Goal: Communication & Community: Answer question/provide support

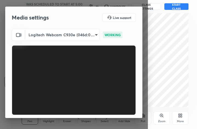
scroll to position [51, 0]
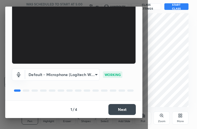
click at [117, 106] on button "Next" at bounding box center [121, 109] width 27 height 11
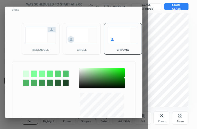
scroll to position [23, 0]
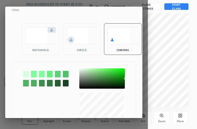
click at [53, 48] on div "rectangle" at bounding box center [41, 38] width 38 height 31
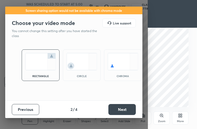
click at [125, 106] on button "Next" at bounding box center [121, 109] width 27 height 11
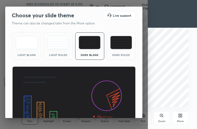
click at [125, 106] on img at bounding box center [73, 101] width 123 height 70
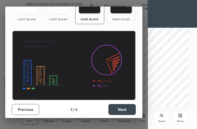
click at [125, 106] on button "Next" at bounding box center [121, 109] width 27 height 11
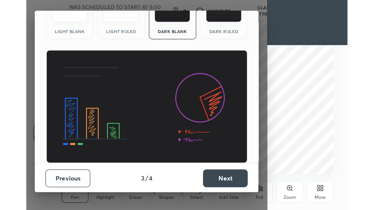
scroll to position [0, 0]
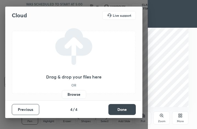
click at [125, 106] on button "Done" at bounding box center [121, 109] width 27 height 11
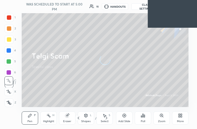
click at [176, 114] on div "More" at bounding box center [180, 117] width 16 height 13
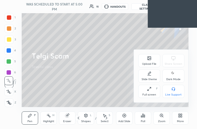
click at [151, 100] on div "Upload File Share Screen Slide theme Dark Mode Full screen F Live Support" at bounding box center [161, 76] width 55 height 53
click at [149, 94] on div "Full screen" at bounding box center [149, 94] width 14 height 3
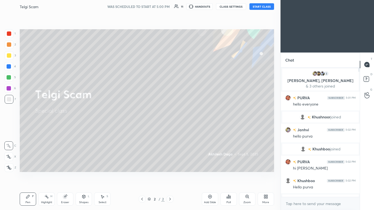
click at [196, 3] on button "START CLASS" at bounding box center [261, 6] width 25 height 7
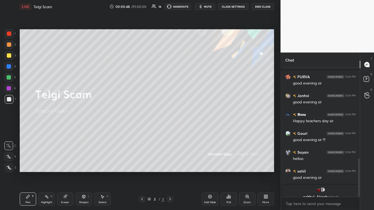
scroll to position [308, 0]
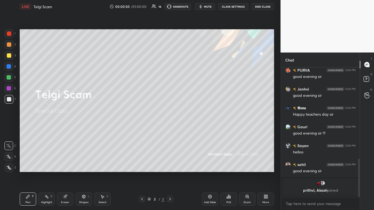
click at [196, 128] on div "More" at bounding box center [266, 199] width 16 height 13
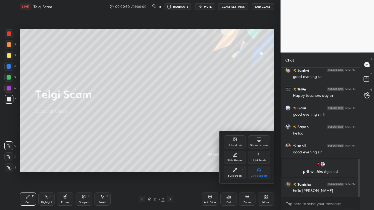
scroll to position [307, 0]
click at [196, 128] on div "Upload File" at bounding box center [235, 142] width 22 height 13
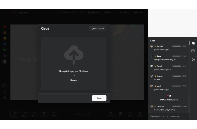
scroll to position [331, 0]
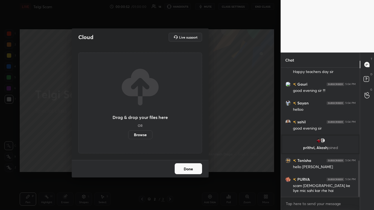
click at [142, 128] on label "Browse" at bounding box center [140, 135] width 24 height 9
click at [128, 128] on input "Browse" at bounding box center [128, 135] width 0 height 9
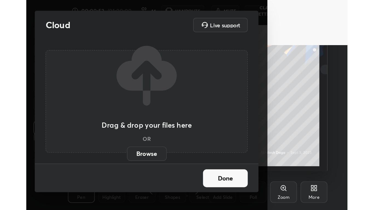
scroll to position [94, 174]
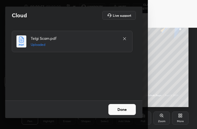
click at [122, 110] on button "Done" at bounding box center [121, 109] width 27 height 11
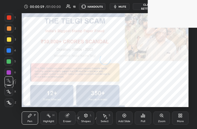
click at [177, 117] on div "More" at bounding box center [180, 117] width 16 height 13
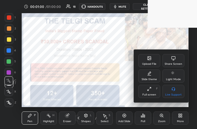
click at [148, 89] on icon at bounding box center [147, 89] width 1 height 1
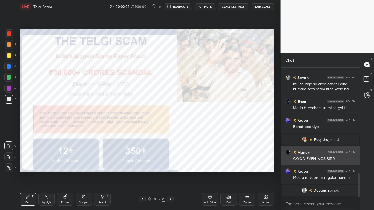
scroll to position [586, 0]
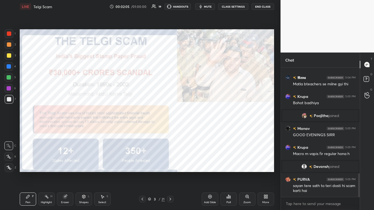
click at [90, 128] on div "Shapes L" at bounding box center [84, 199] width 16 height 13
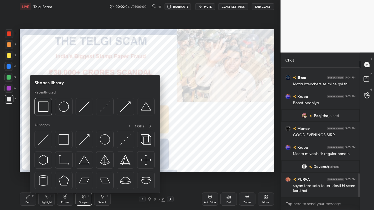
click at [25, 128] on div "Pen P" at bounding box center [28, 199] width 16 height 13
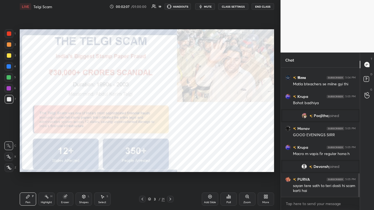
scroll to position [599, 0]
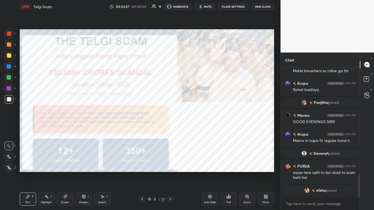
click at [11, 128] on div at bounding box center [9, 167] width 9 height 9
click at [6, 35] on div at bounding box center [9, 33] width 9 height 9
click at [84, 128] on div "Shapes" at bounding box center [83, 202] width 9 height 3
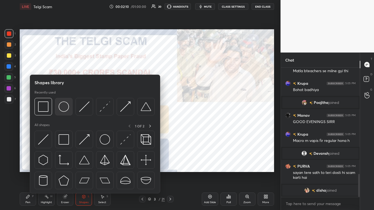
scroll to position [613, 0]
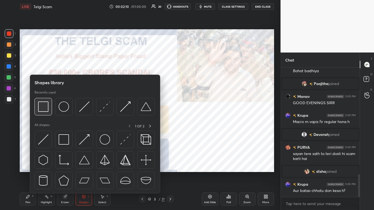
click at [44, 109] on img at bounding box center [43, 107] width 10 height 10
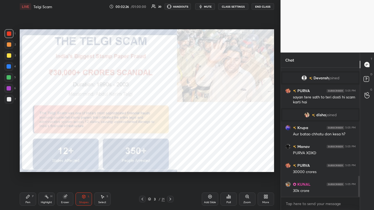
scroll to position [688, 0]
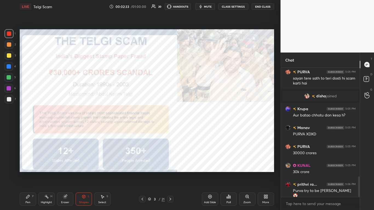
click at [68, 128] on div "Eraser" at bounding box center [65, 202] width 8 height 3
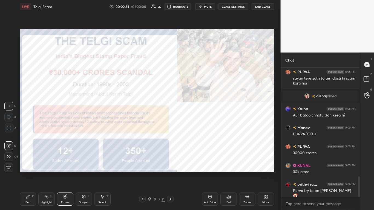
scroll to position [707, 0]
click at [82, 128] on icon at bounding box center [84, 197] width 4 height 4
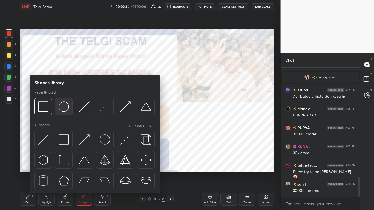
click at [65, 102] on div at bounding box center [64, 107] width 18 height 18
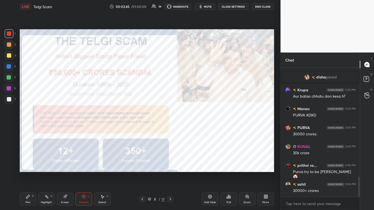
click at [149, 128] on icon at bounding box center [149, 199] width 3 height 3
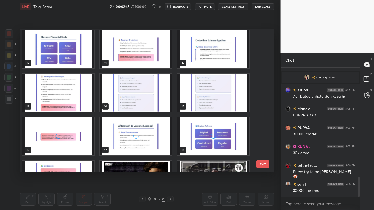
scroll to position [162, 0]
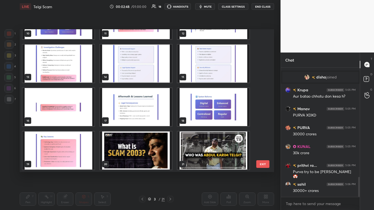
click at [158, 128] on img "grid" at bounding box center [136, 151] width 72 height 38
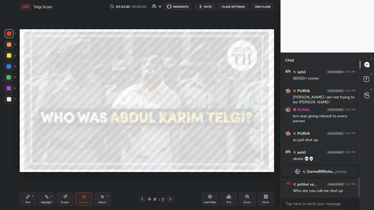
scroll to position [742, 0]
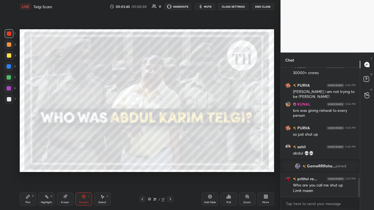
click at [66, 128] on icon at bounding box center [65, 196] width 3 height 3
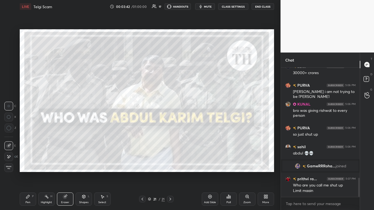
click at [10, 128] on icon at bounding box center [9, 157] width 4 height 5
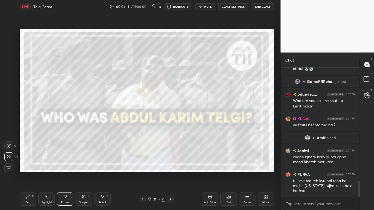
scroll to position [898, 0]
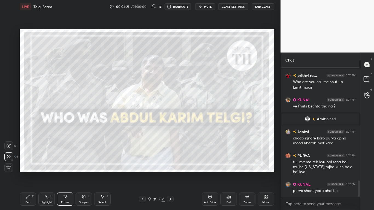
click at [150, 128] on icon at bounding box center [149, 199] width 3 height 3
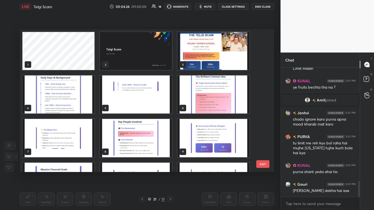
scroll to position [935, 0]
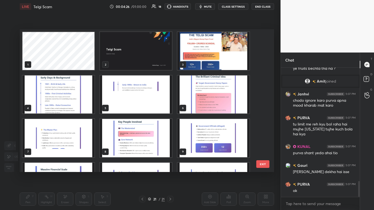
click at [195, 57] on img "grid" at bounding box center [213, 51] width 72 height 38
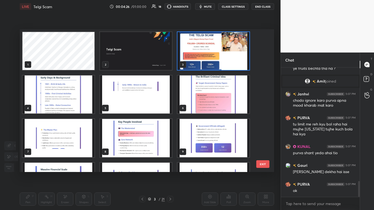
click at [195, 57] on img "grid" at bounding box center [213, 51] width 72 height 38
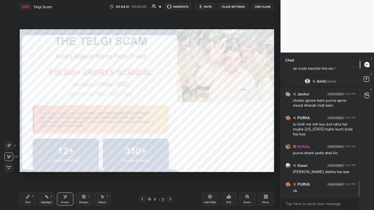
click at [25, 128] on div "Pen P" at bounding box center [28, 199] width 16 height 13
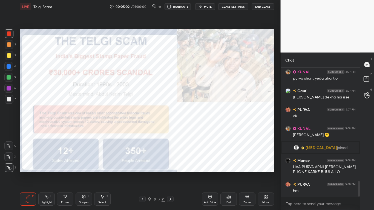
scroll to position [943, 0]
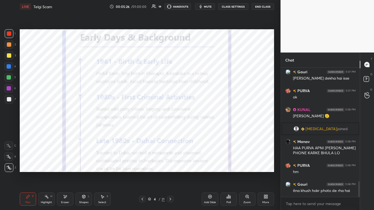
click at [84, 128] on div "Shapes L" at bounding box center [84, 199] width 16 height 13
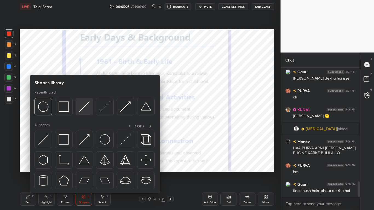
click at [79, 107] on div at bounding box center [85, 107] width 18 height 18
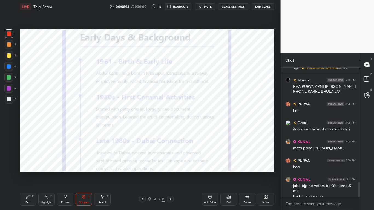
scroll to position [1010, 0]
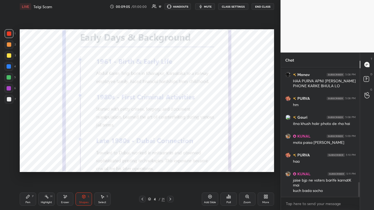
click at [196, 128] on icon at bounding box center [210, 197] width 4 height 4
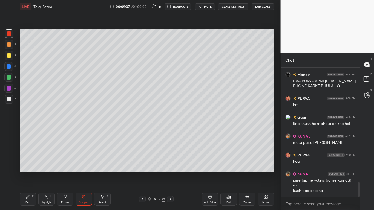
click at [85, 128] on div "Shapes L" at bounding box center [84, 199] width 16 height 13
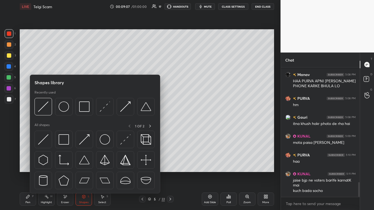
click at [85, 128] on icon at bounding box center [84, 197] width 4 height 4
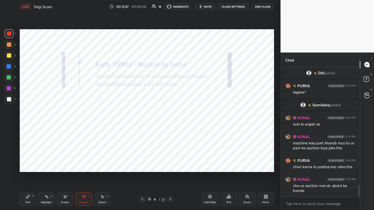
scroll to position [1278, 0]
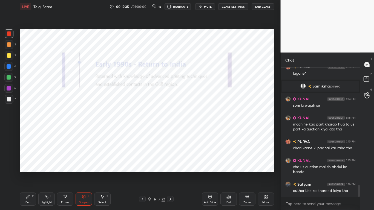
click at [171, 128] on icon at bounding box center [170, 199] width 4 height 4
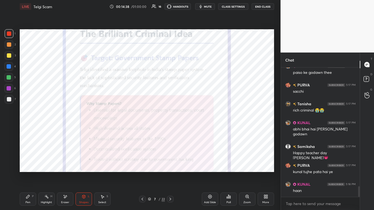
scroll to position [1472, 0]
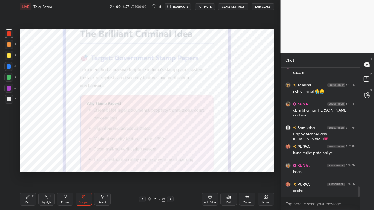
click at [171, 128] on icon at bounding box center [170, 199] width 4 height 4
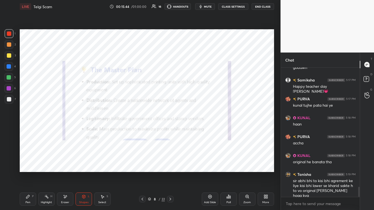
scroll to position [1539, 0]
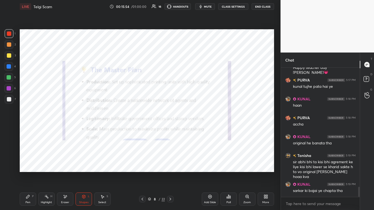
click at [27, 128] on div "Pen P" at bounding box center [28, 199] width 16 height 13
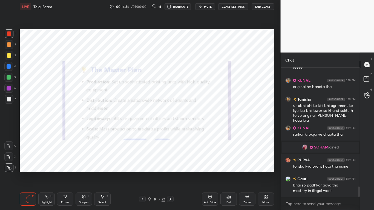
scroll to position [1502, 0]
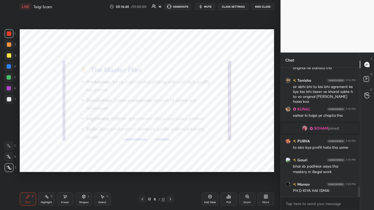
click at [170, 128] on icon at bounding box center [170, 199] width 4 height 4
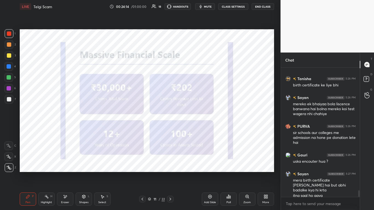
scroll to position [2389, 0]
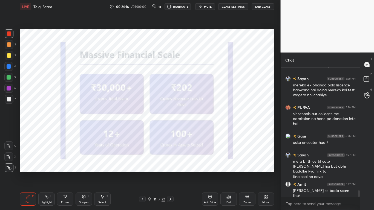
drag, startPoint x: 170, startPoint y: 200, endPoint x: 171, endPoint y: 197, distance: 2.9
click at [170, 128] on icon at bounding box center [170, 199] width 4 height 4
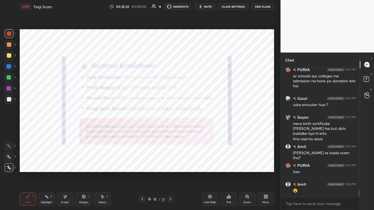
scroll to position [2450, 0]
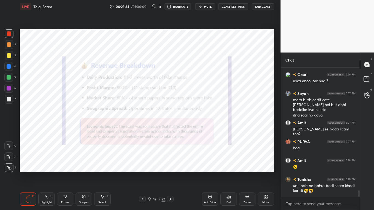
click at [170, 128] on icon at bounding box center [170, 199] width 4 height 4
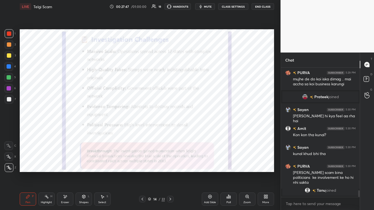
scroll to position [2466, 0]
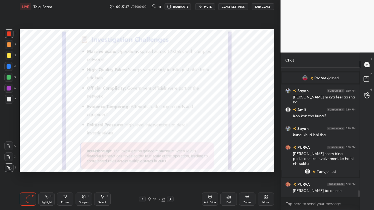
click at [170, 128] on icon at bounding box center [170, 199] width 4 height 4
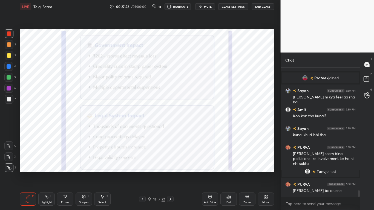
scroll to position [2489, 0]
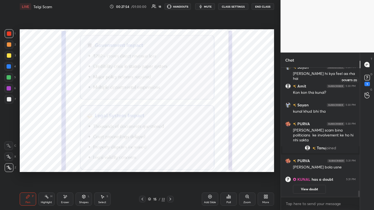
drag, startPoint x: 368, startPoint y: 77, endPoint x: 363, endPoint y: 90, distance: 13.2
click at [196, 78] on icon at bounding box center [367, 78] width 8 height 8
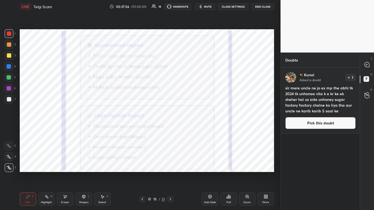
click at [196, 122] on button "Pick this doubt" at bounding box center [320, 123] width 70 height 12
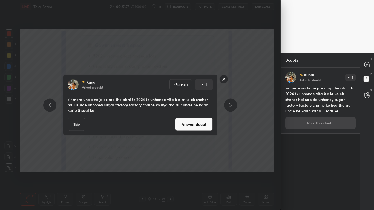
click at [196, 125] on button "Answer doubt" at bounding box center [194, 124] width 38 height 13
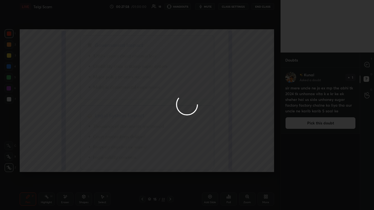
click at [196, 66] on div at bounding box center [187, 105] width 374 height 210
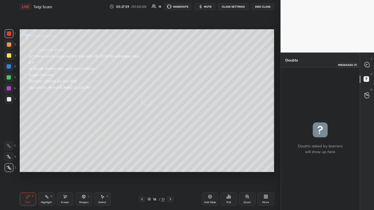
click at [196, 66] on icon at bounding box center [366, 64] width 5 height 5
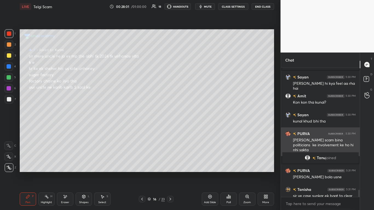
scroll to position [2473, 0]
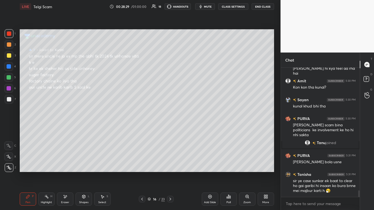
click at [145, 128] on div at bounding box center [142, 199] width 7 height 7
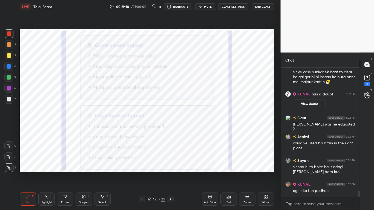
scroll to position [2607, 0]
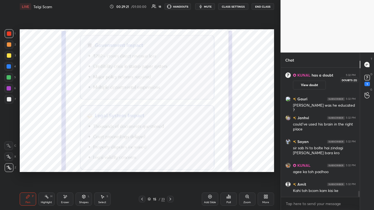
click at [196, 79] on rect at bounding box center [366, 77] width 5 height 5
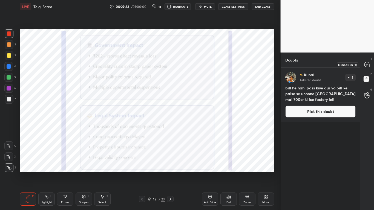
click at [196, 64] on icon at bounding box center [366, 64] width 5 height 5
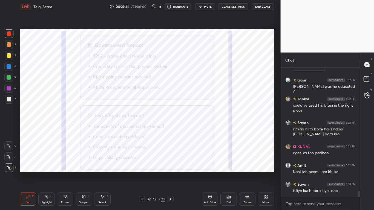
scroll to position [2732, 0]
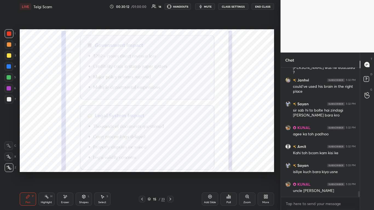
click at [170, 128] on icon at bounding box center [170, 199] width 2 height 3
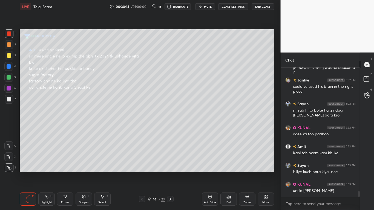
click at [169, 128] on icon at bounding box center [170, 199] width 4 height 4
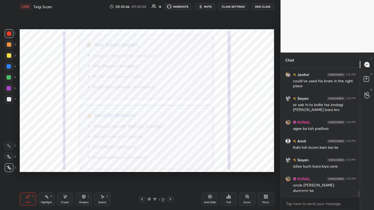
scroll to position [2756, 0]
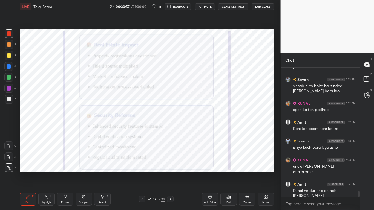
click at [172, 128] on div at bounding box center [170, 199] width 7 height 7
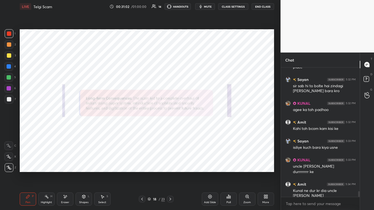
scroll to position [2775, 0]
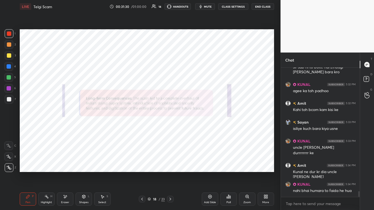
click at [168, 128] on icon at bounding box center [170, 199] width 4 height 4
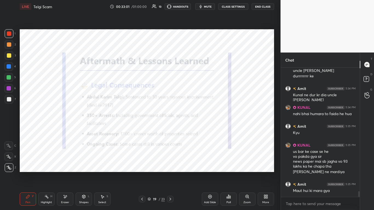
scroll to position [2871, 0]
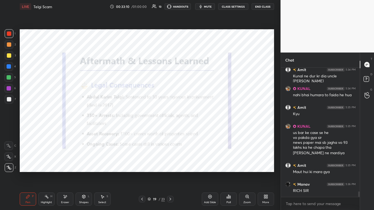
drag, startPoint x: 172, startPoint y: 199, endPoint x: 175, endPoint y: 198, distance: 3.3
click at [172, 128] on icon at bounding box center [170, 199] width 4 height 4
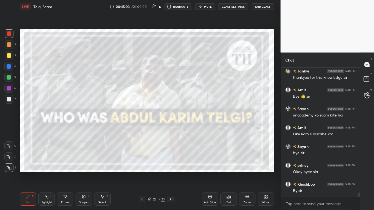
scroll to position [3638, 0]
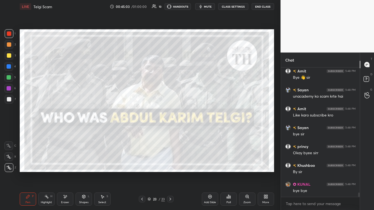
click at [171, 128] on icon at bounding box center [170, 199] width 4 height 4
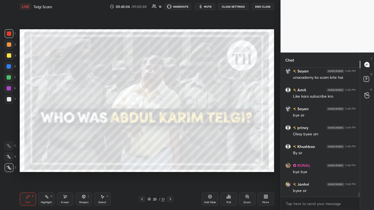
click at [143, 128] on icon at bounding box center [142, 199] width 4 height 4
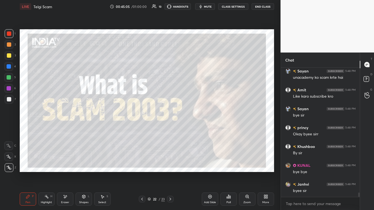
scroll to position [3695, 0]
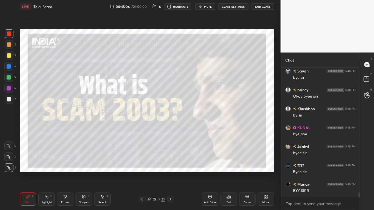
click at [196, 7] on button "End Class" at bounding box center [263, 6] width 22 height 7
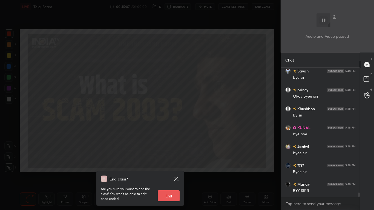
click at [173, 128] on button "End" at bounding box center [169, 196] width 22 height 11
type textarea "x"
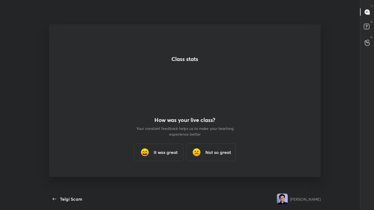
scroll to position [175, 312]
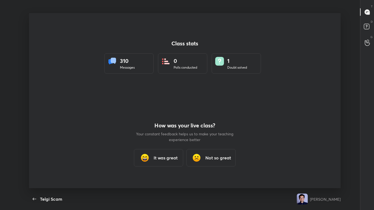
click at [164, 128] on div "It was great" at bounding box center [158, 158] width 49 height 18
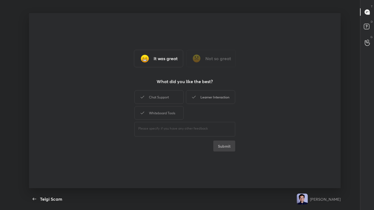
click at [196, 96] on div "Learner Interaction" at bounding box center [210, 97] width 49 height 14
drag, startPoint x: 232, startPoint y: 139, endPoint x: 232, endPoint y: 143, distance: 3.6
click at [196, 128] on div "Chat Support Learner Interaction Whiteboard Tools ​ Submit" at bounding box center [184, 120] width 101 height 62
click at [196, 128] on button "Submit" at bounding box center [224, 146] width 22 height 11
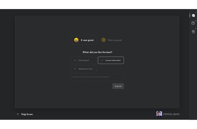
scroll to position [94, 192]
